Goal: Transaction & Acquisition: Purchase product/service

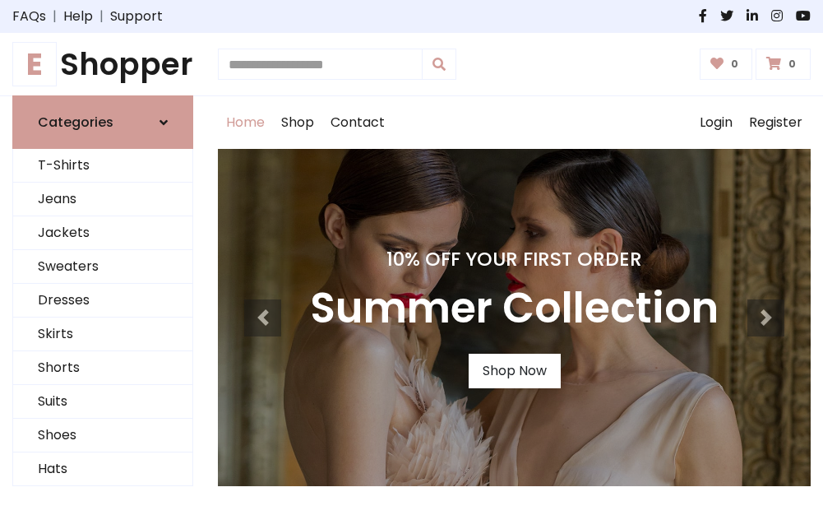
click at [411, 264] on h4 "10% Off Your First Order" at bounding box center [514, 259] width 409 height 23
click at [514, 371] on link "Shop Now" at bounding box center [515, 371] width 92 height 35
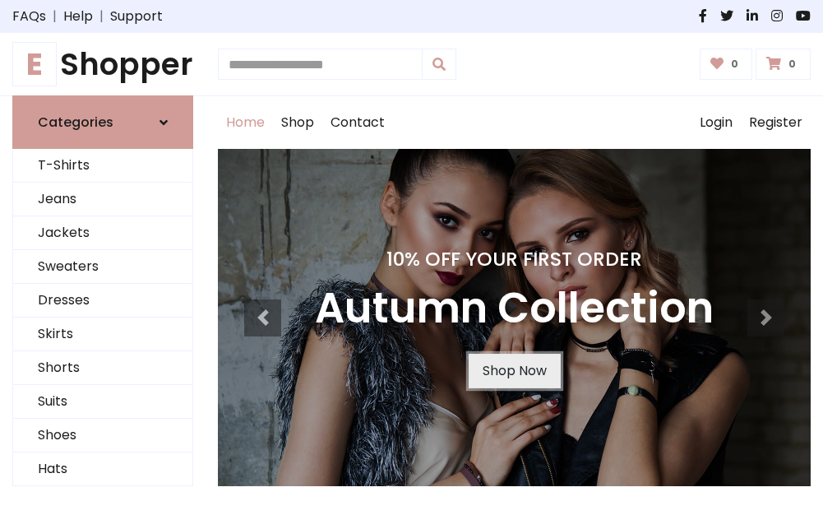
click at [514, 371] on link "Shop Now" at bounding box center [515, 371] width 92 height 35
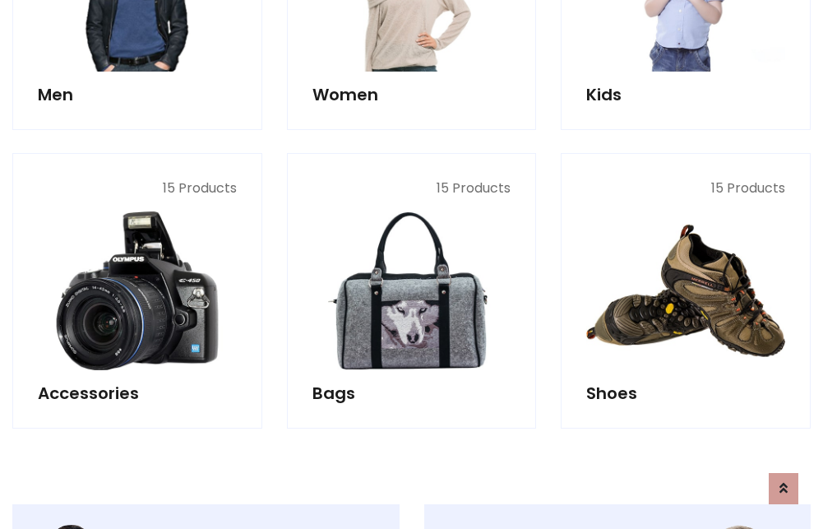
scroll to position [1640, 0]
